Goal: Use online tool/utility: Utilize a website feature to perform a specific function

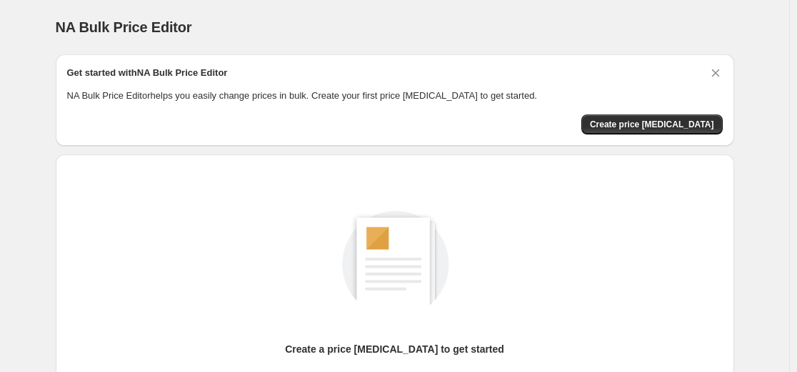
scroll to position [164, 0]
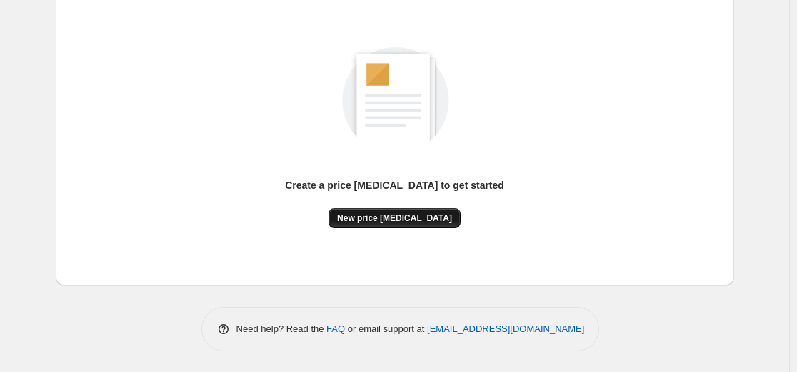
click at [409, 214] on span "New price [MEDICAL_DATA]" at bounding box center [394, 217] width 115 height 11
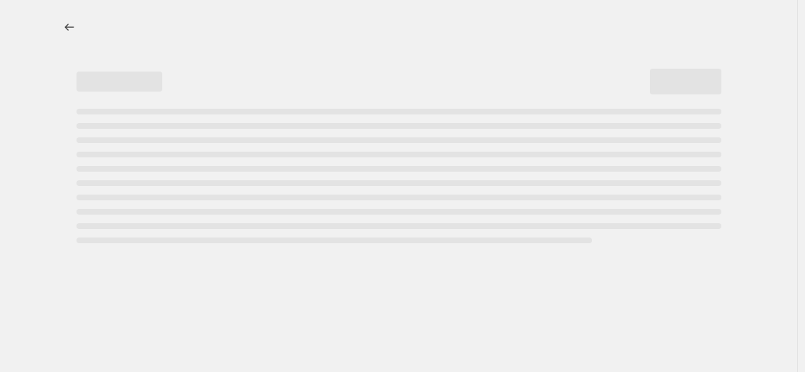
select select "percentage"
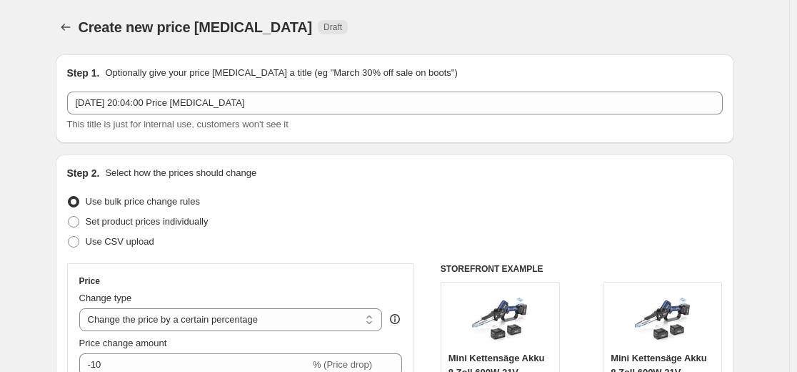
scroll to position [143, 0]
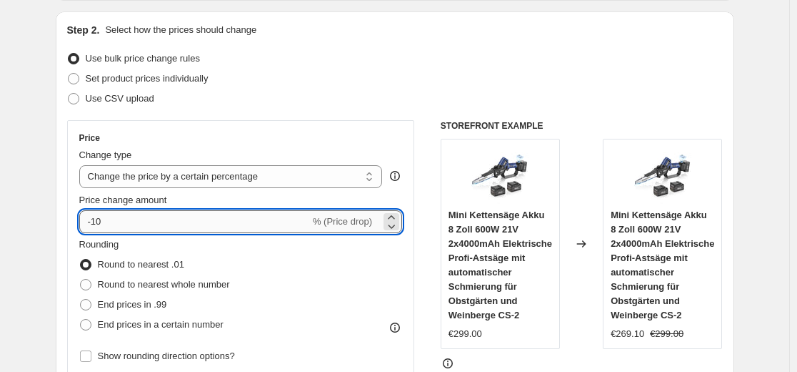
click at [132, 218] on input "-10" at bounding box center [194, 221] width 231 height 23
click at [133, 218] on input "-10" at bounding box center [194, 221] width 231 height 23
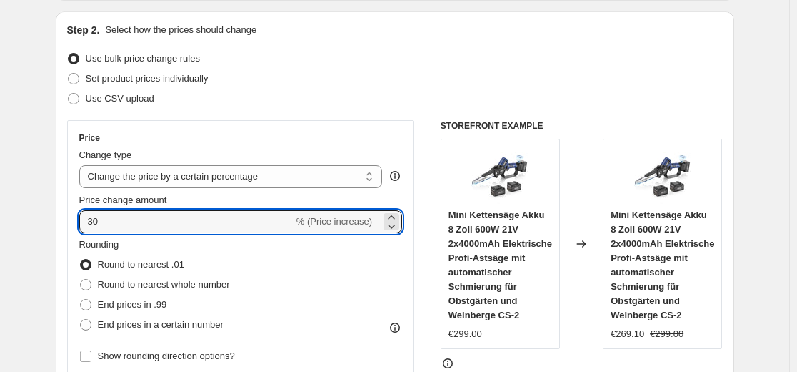
scroll to position [214, 0]
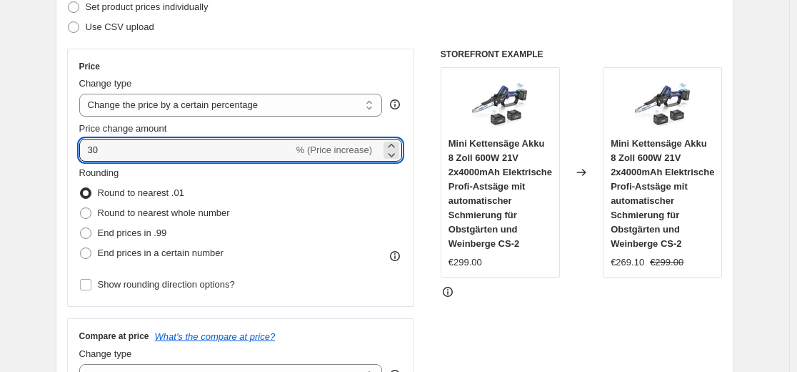
type input "30"
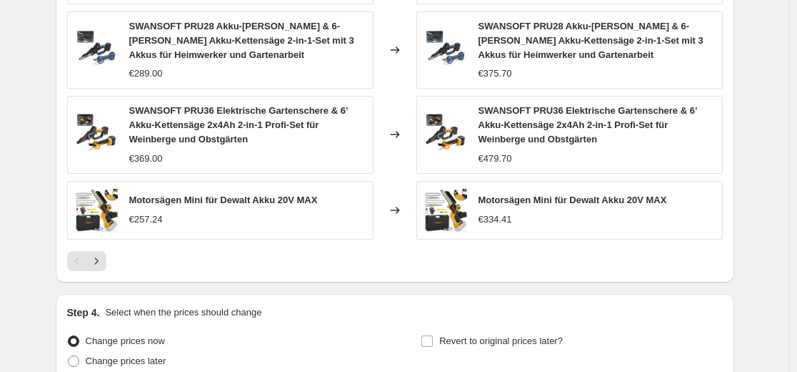
scroll to position [1133, 0]
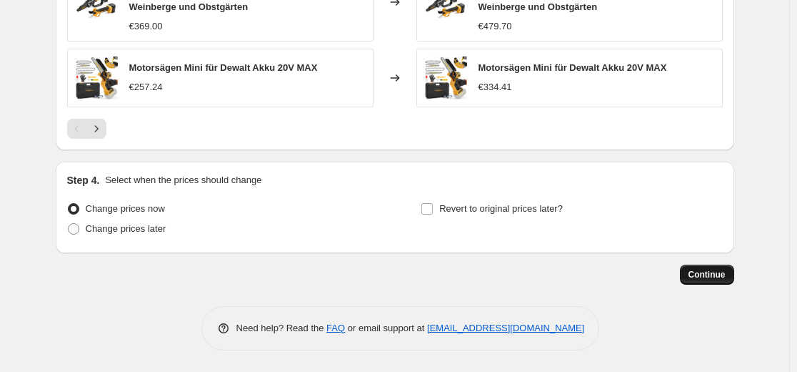
click at [705, 271] on span "Continue" at bounding box center [707, 274] width 37 height 11
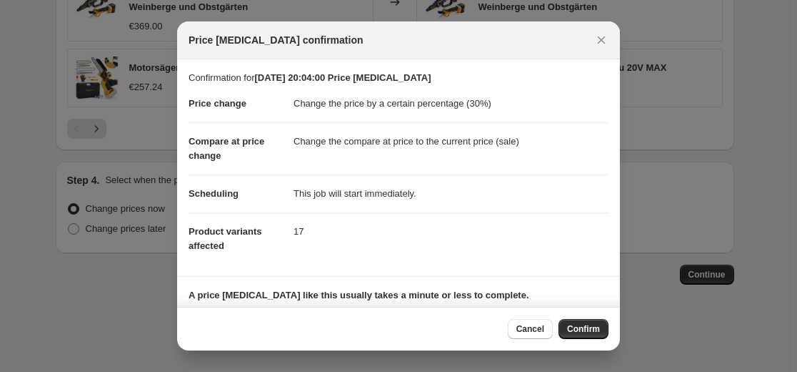
click at [570, 329] on span "Confirm" at bounding box center [583, 328] width 33 height 11
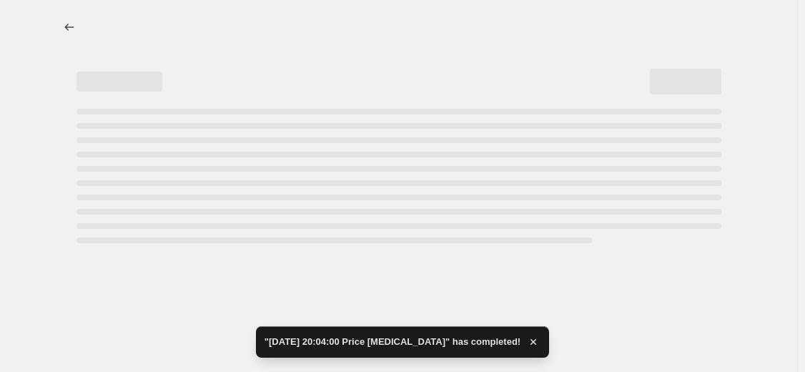
select select "percentage"
